Goal: Transaction & Acquisition: Purchase product/service

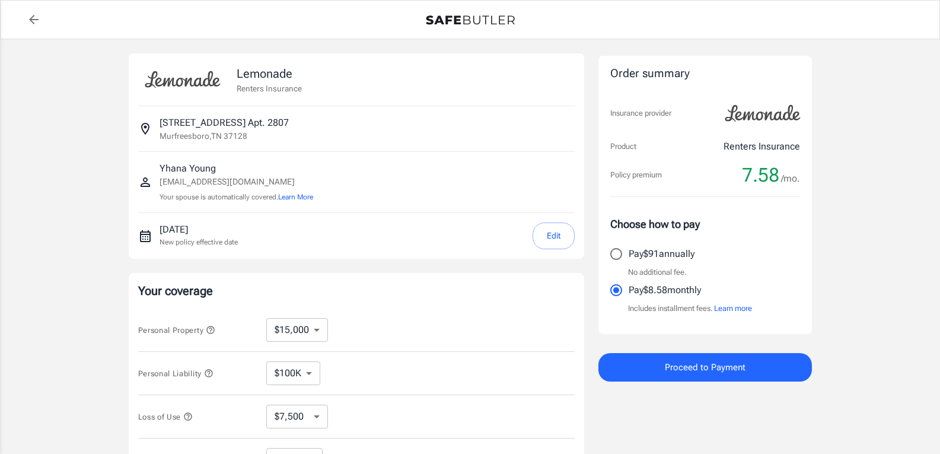
select select "15000"
select select "7500"
click at [551, 235] on button "Edit" at bounding box center [553, 235] width 42 height 27
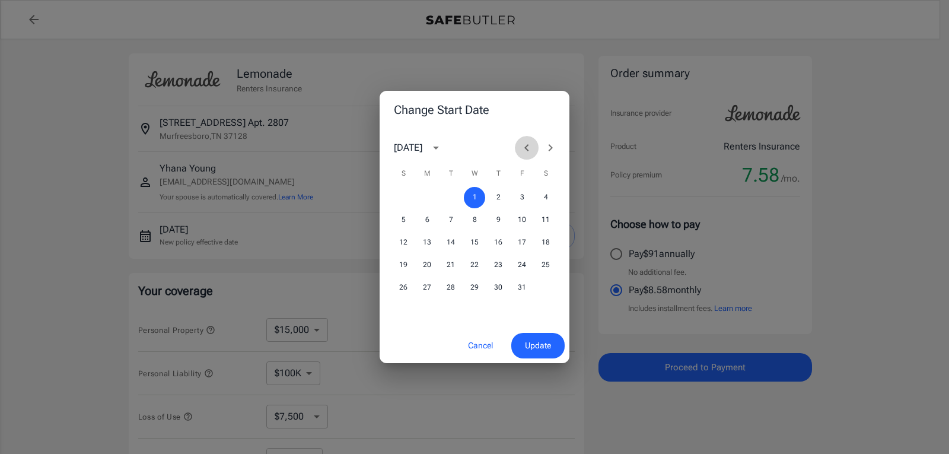
click at [523, 148] on icon "Previous month" at bounding box center [526, 148] width 14 height 14
click at [428, 285] on button "29" at bounding box center [426, 287] width 21 height 21
click at [529, 344] on span "Update" at bounding box center [538, 345] width 26 height 15
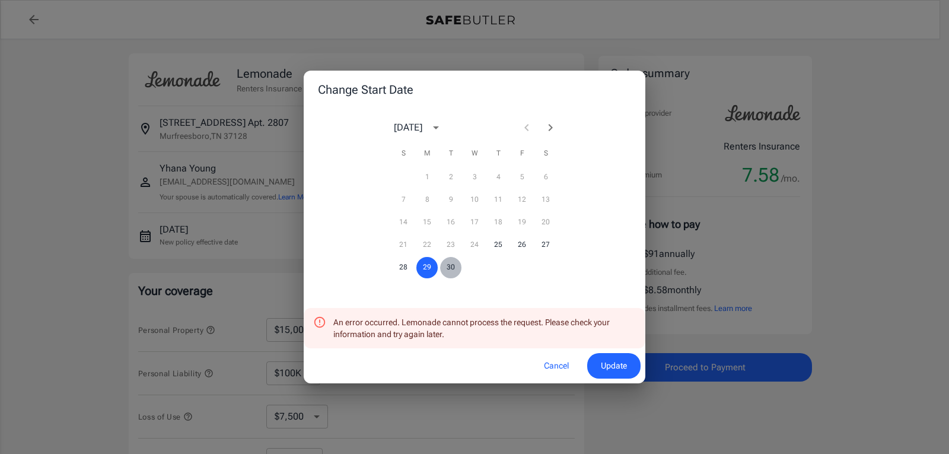
click at [448, 266] on button "30" at bounding box center [450, 267] width 21 height 21
click at [620, 364] on span "Update" at bounding box center [614, 365] width 26 height 15
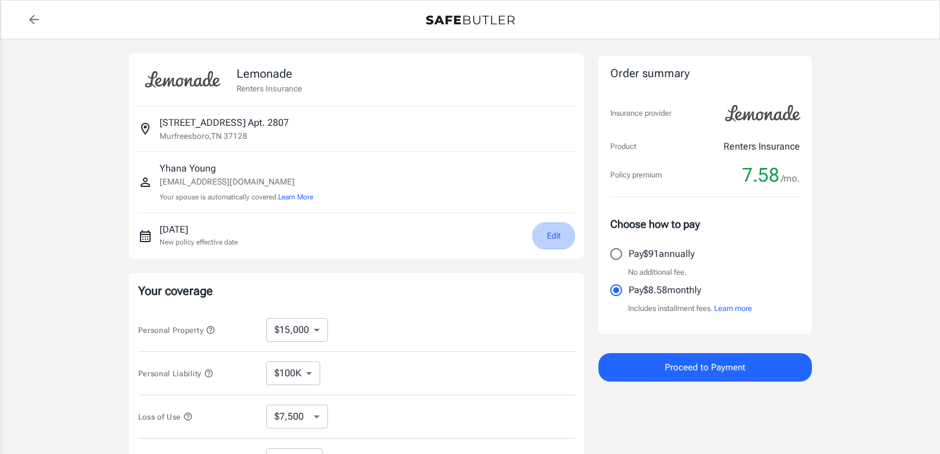
click at [546, 237] on button "Edit" at bounding box center [553, 235] width 42 height 27
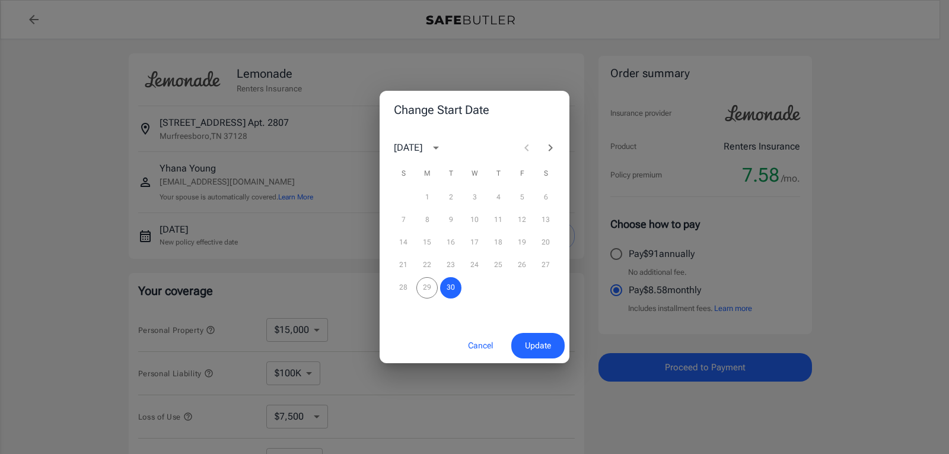
click at [421, 289] on div "28 29 30" at bounding box center [474, 287] width 190 height 21
click at [423, 285] on div "28 29 30" at bounding box center [474, 287] width 190 height 21
click at [550, 150] on icon "Next month" at bounding box center [550, 147] width 4 height 7
click at [471, 195] on button "1" at bounding box center [474, 197] width 21 height 21
click at [528, 344] on span "Update" at bounding box center [538, 345] width 26 height 15
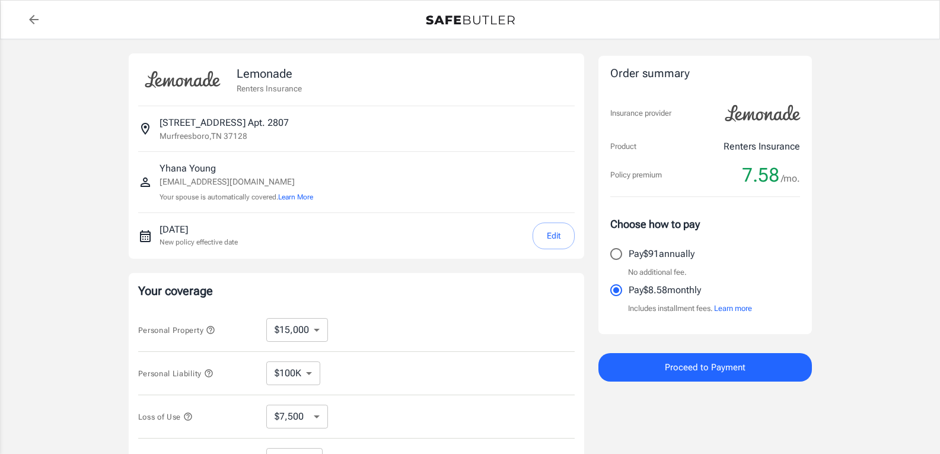
click at [544, 247] on button "Edit" at bounding box center [553, 235] width 42 height 27
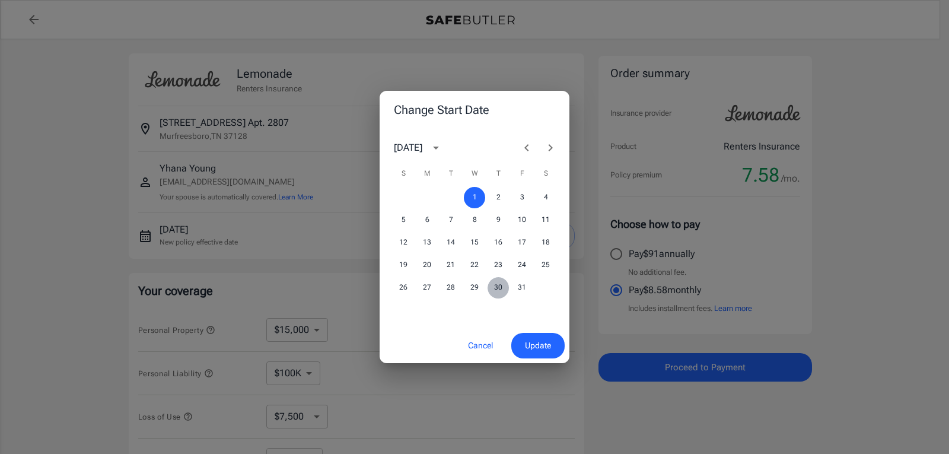
click at [499, 287] on button "30" at bounding box center [497, 287] width 21 height 21
click at [522, 150] on icon "Previous month" at bounding box center [526, 148] width 14 height 14
click at [451, 287] on button "30" at bounding box center [450, 287] width 21 height 21
click at [424, 288] on div "28 29 30" at bounding box center [474, 287] width 190 height 21
click at [445, 288] on button "30" at bounding box center [450, 287] width 21 height 21
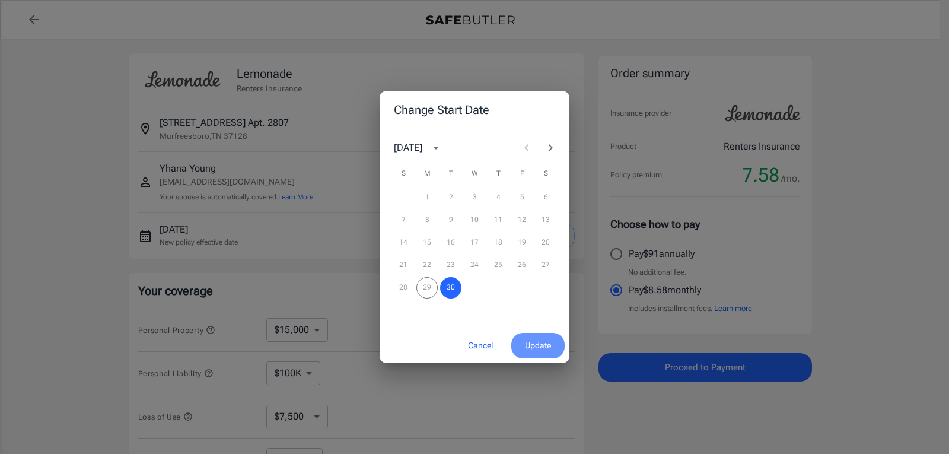
click at [525, 352] on span "Update" at bounding box center [538, 345] width 26 height 15
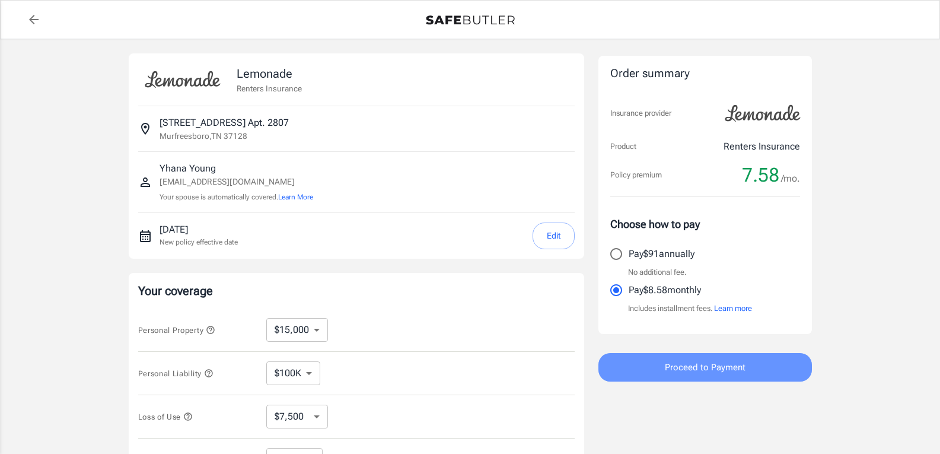
click at [707, 376] on button "Proceed to Payment" at bounding box center [704, 367] width 213 height 28
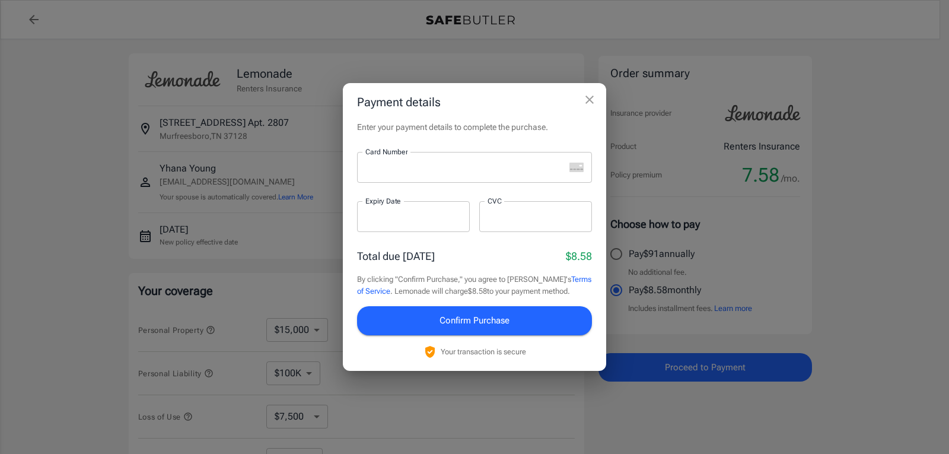
click at [589, 100] on icon "close" at bounding box center [589, 99] width 8 height 8
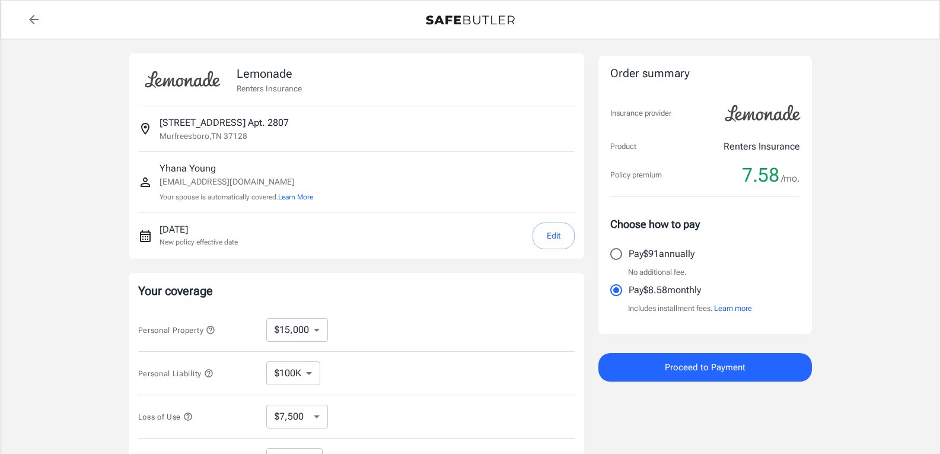
scroll to position [397, 0]
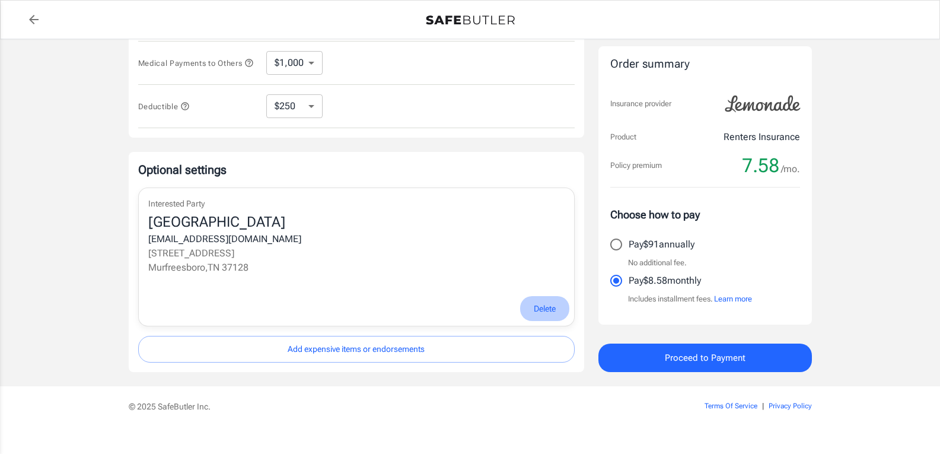
click at [544, 312] on span "Delete" at bounding box center [545, 308] width 22 height 15
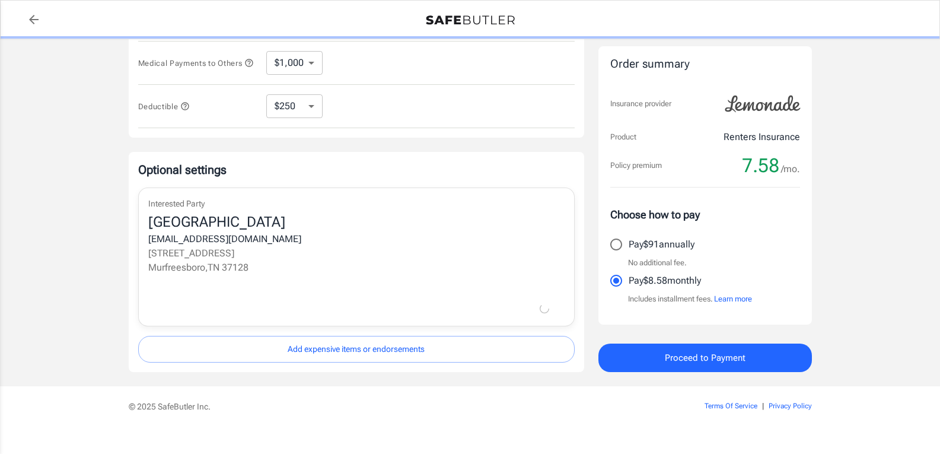
scroll to position [304, 0]
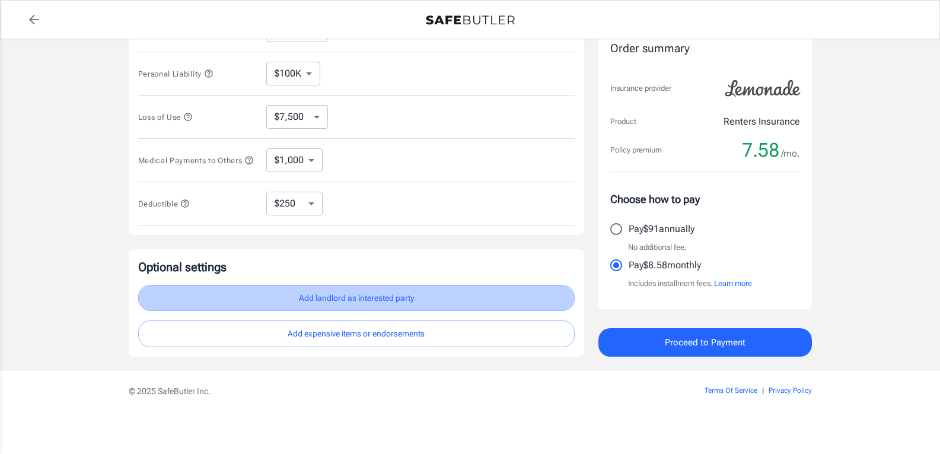
click at [339, 301] on button "Add landlord as interested party" at bounding box center [356, 298] width 436 height 27
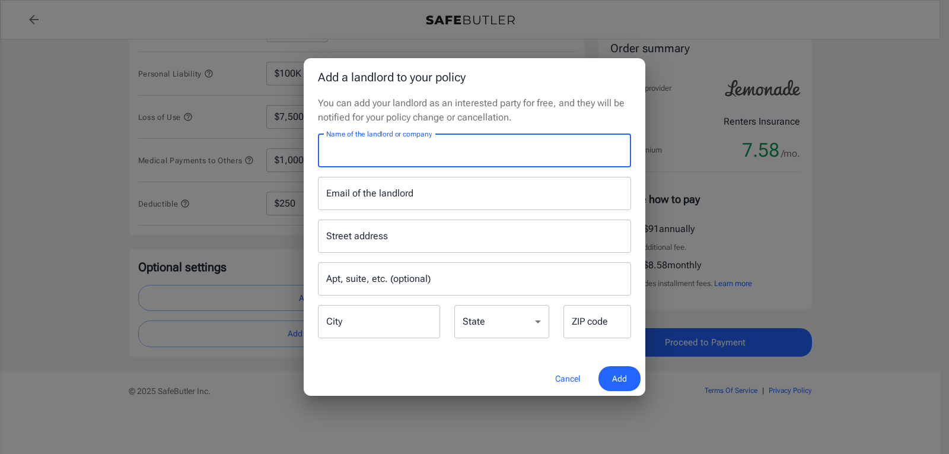
click at [398, 162] on input "Name of the landlord or company" at bounding box center [474, 150] width 313 height 33
type input "[GEOGRAPHIC_DATA]"
click at [384, 200] on input "Email of the landlord" at bounding box center [474, 193] width 313 height 33
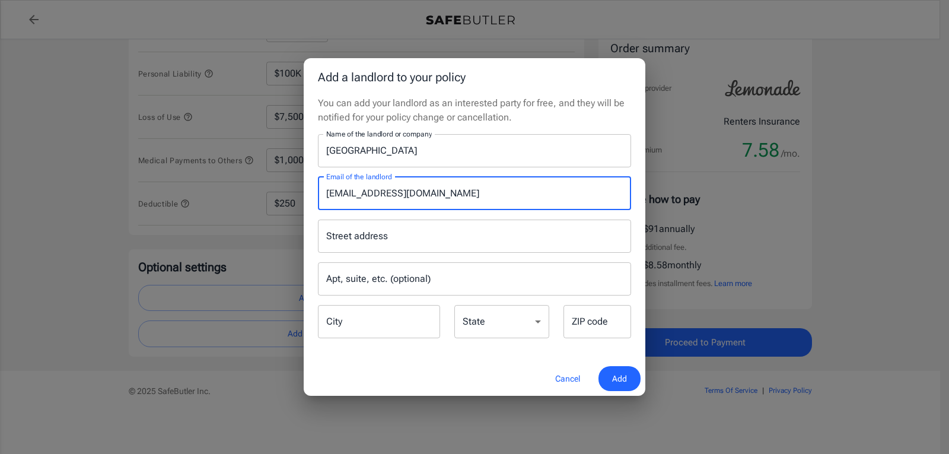
type input "[EMAIL_ADDRESS][DOMAIN_NAME]"
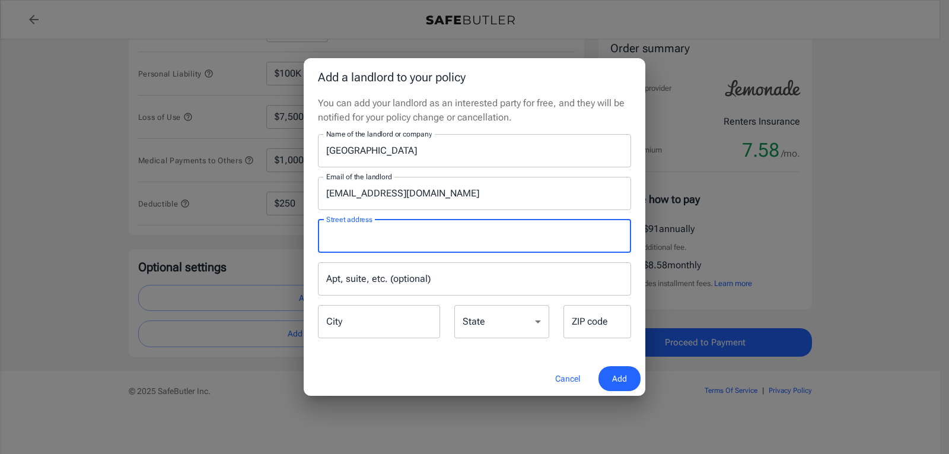
click at [362, 238] on input "Street address" at bounding box center [474, 236] width 302 height 23
type input "[STREET_ADDRESS]"
type input "Apt. 2807"
type input "Murfreesboro"
type input "37128"
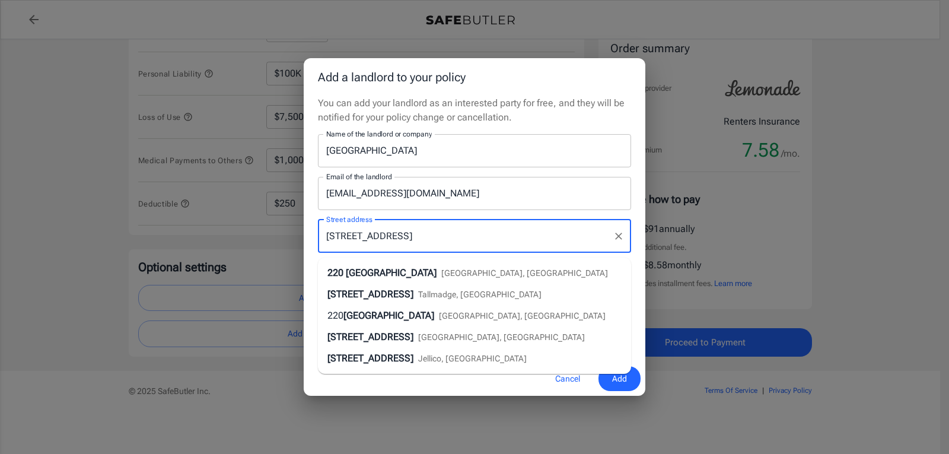
click at [397, 272] on span "[GEOGRAPHIC_DATA]" at bounding box center [391, 272] width 91 height 11
select select "TN"
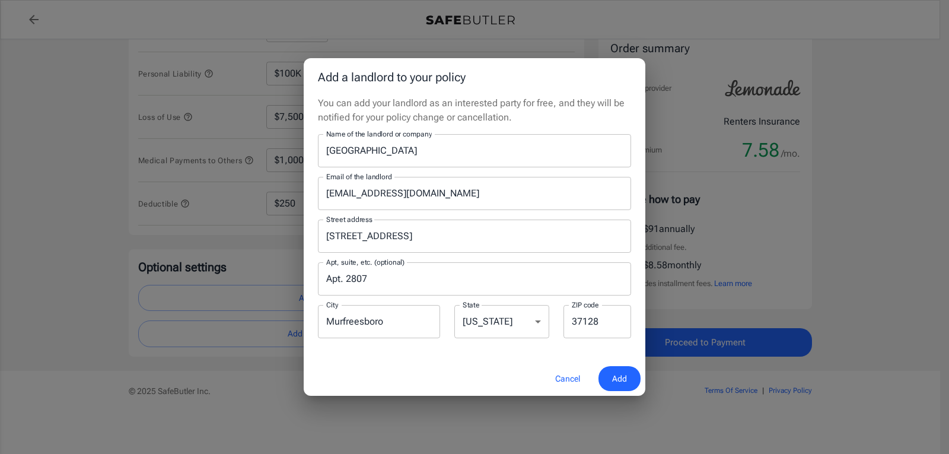
click at [372, 282] on input "Apt. 2807" at bounding box center [474, 278] width 313 height 33
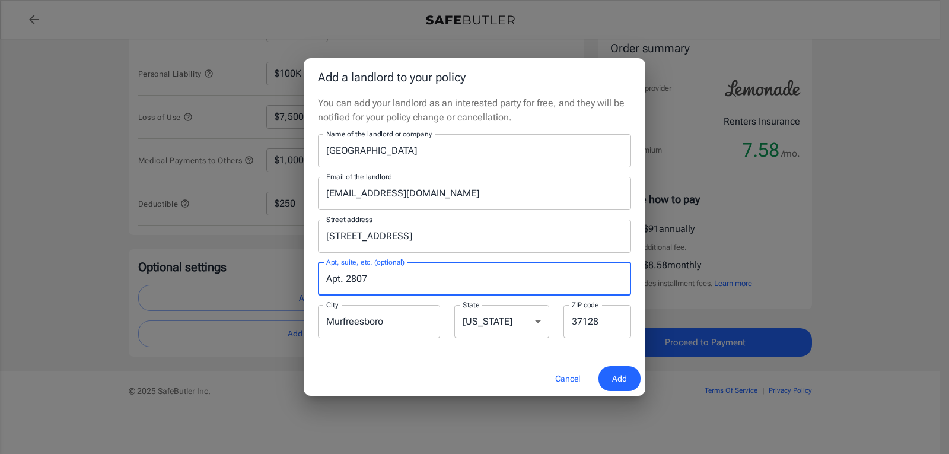
click at [372, 282] on input "Apt. 2807" at bounding box center [474, 278] width 313 height 33
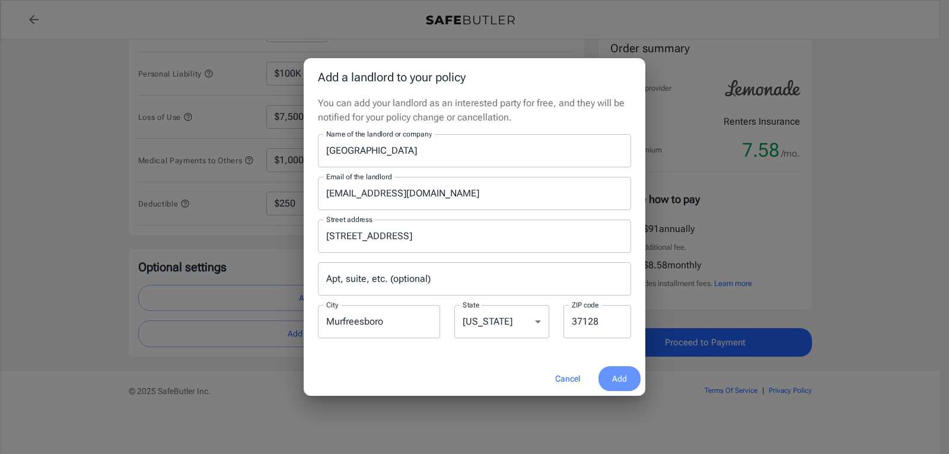
click at [631, 374] on button "Add" at bounding box center [619, 378] width 42 height 25
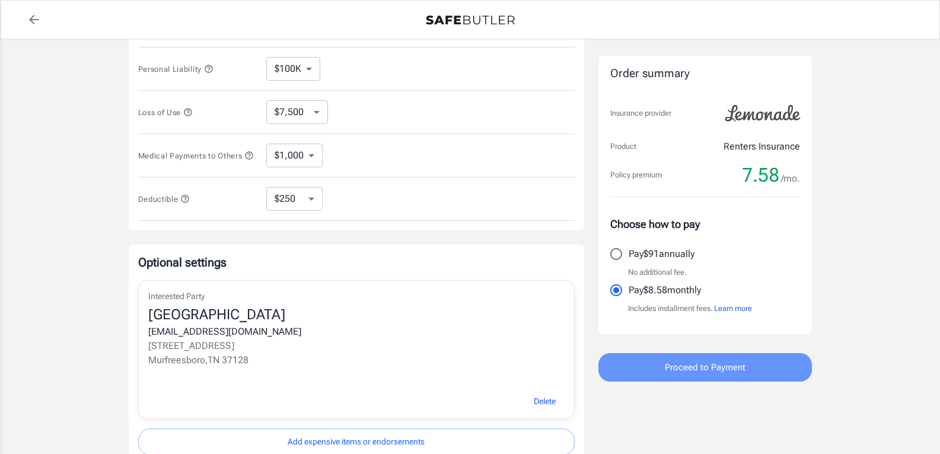
click at [682, 366] on span "Proceed to Payment" at bounding box center [705, 366] width 81 height 15
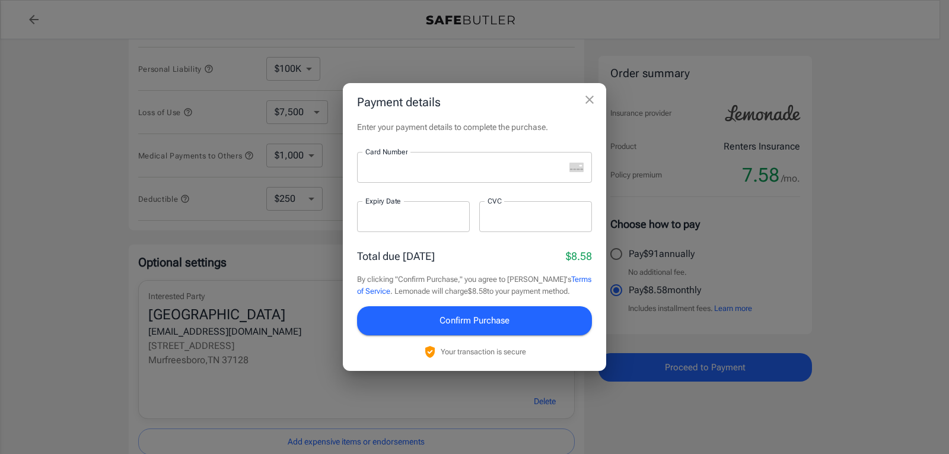
click at [455, 178] on div at bounding box center [461, 167] width 208 height 31
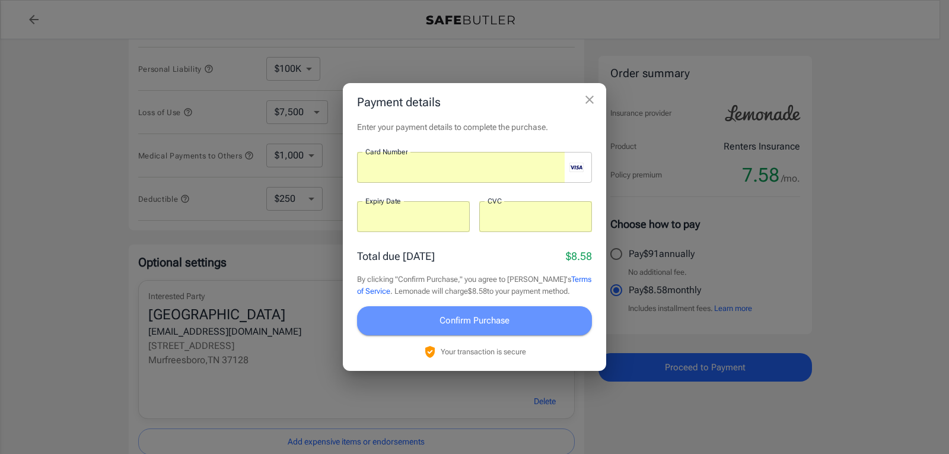
click at [471, 318] on span "Confirm Purchase" at bounding box center [474, 319] width 70 height 15
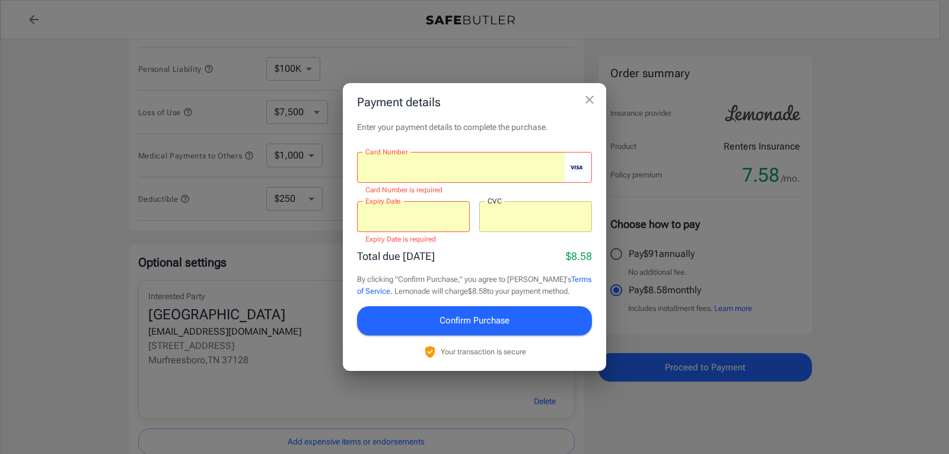
click at [508, 174] on div at bounding box center [461, 167] width 208 height 31
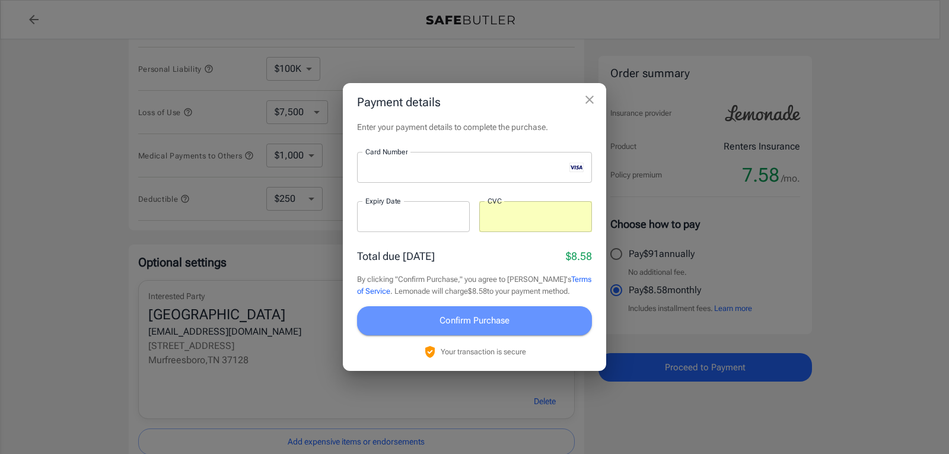
click at [471, 320] on span "Confirm Purchase" at bounding box center [474, 319] width 70 height 15
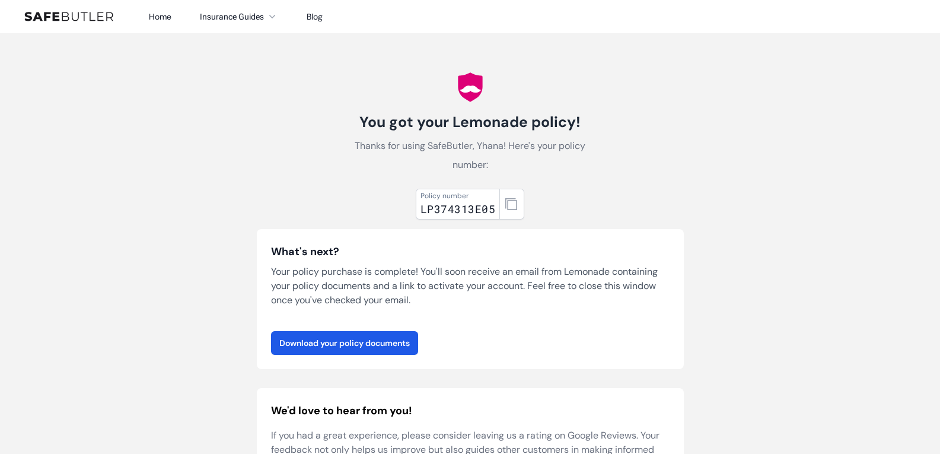
drag, startPoint x: 0, startPoint y: 0, endPoint x: 739, endPoint y: 213, distance: 769.4
click at [378, 342] on link "Download your policy documents" at bounding box center [344, 343] width 147 height 24
